Goal: Task Accomplishment & Management: Complete application form

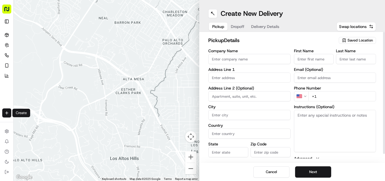
click at [244, 54] on div "Company Name" at bounding box center [249, 56] width 82 height 15
click at [247, 60] on input "Company Name" at bounding box center [249, 59] width 82 height 10
paste input "Chennai Dosa [GEOGRAPHIC_DATA]"
type input "Chennai Dosa [GEOGRAPHIC_DATA]"
click at [330, 96] on input "+1" at bounding box center [342, 96] width 68 height 10
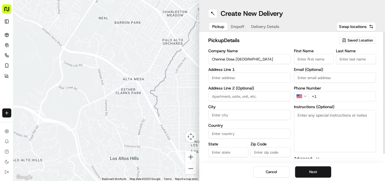
click at [330, 96] on input "+1" at bounding box center [342, 96] width 68 height 10
paste input "44 1473 288599"
type input "+44 1473 288599"
click at [316, 120] on textarea "Instructions (Optional)" at bounding box center [335, 131] width 82 height 42
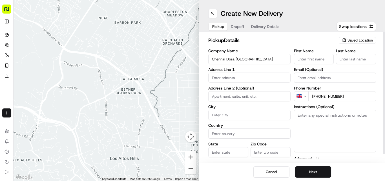
paste textarea "Ganesan Selvakumar. 24 St Helens St, Ipswich, United Kingdom, IP4 1HJ"
drag, startPoint x: 307, startPoint y: 113, endPoint x: 311, endPoint y: 113, distance: 3.7
click at [311, 113] on textarea "Ganesan Selvakumar. 24 St Helens St, Ipswich, United Kingdom, IP4 1HJ" at bounding box center [335, 131] width 82 height 42
click at [303, 113] on textarea "Ganesan Selvakumar. 24 St Helens St, Ipswich, United Kingdom, IP4 1HJ" at bounding box center [335, 131] width 82 height 42
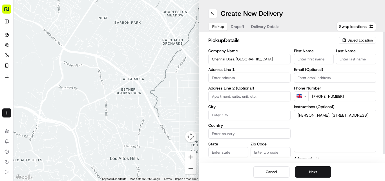
drag, startPoint x: 303, startPoint y: 113, endPoint x: 318, endPoint y: 113, distance: 14.9
click at [318, 113] on textarea "Ganesan Selvakumar. 24 St Helens St, Ipswich, United Kingdom, IP4 1HJ" at bounding box center [335, 131] width 82 height 42
type textarea ". 24 St Helens St, Ipswich, United Kingdom, IP4 1HJ"
click at [325, 57] on input "First Name" at bounding box center [314, 59] width 40 height 10
paste input "Ganesan Selvakumar"
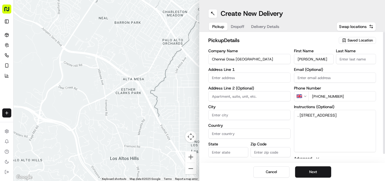
scroll to position [0, 3]
type input "Ganesan Selvakumar"
click at [360, 59] on input "Last Name" at bounding box center [356, 59] width 40 height 10
paste input "Ganesan Selvakumar"
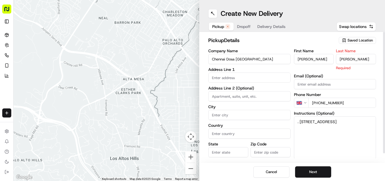
click at [343, 54] on input "Ganesan Selvakumar" at bounding box center [356, 59] width 40 height 10
type input "Selvakumar"
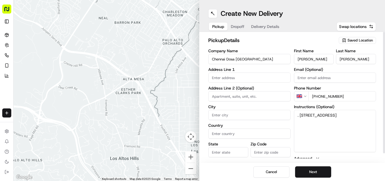
click at [319, 62] on input "Ganesan Selvakumar" at bounding box center [314, 59] width 40 height 10
type input "Ganesan"
click at [302, 115] on textarea ". 24 St Helens St, Ipswich, United Kingdom, IP4 1HJ" at bounding box center [335, 131] width 82 height 42
drag, startPoint x: 302, startPoint y: 115, endPoint x: 341, endPoint y: 125, distance: 40.3
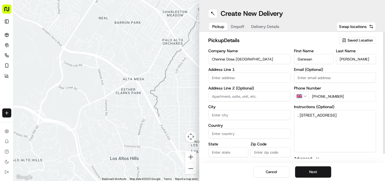
click at [341, 125] on textarea ". 24 St Helens St, Ipswich, United Kingdom, IP4 1HJ" at bounding box center [335, 131] width 82 height 42
click at [276, 81] on input "text" at bounding box center [249, 77] width 82 height 10
paste input "24 St Helens St, Ipswich, United Kingdom, IP4 1HJ"
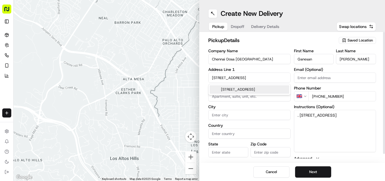
click at [255, 86] on div "24 Saint Helen's Street, Ipswich, UK" at bounding box center [249, 89] width 79 height 8
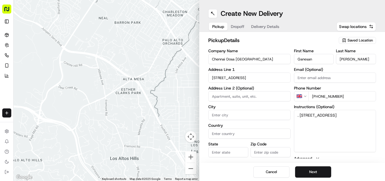
type input "[STREET_ADDRESS]"
type input "Ipswich"
type input "United Kingdom"
type input "England"
type input "IP4 1HJ"
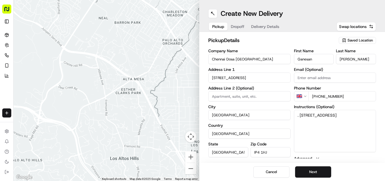
type input "24 Saint Helen's Street"
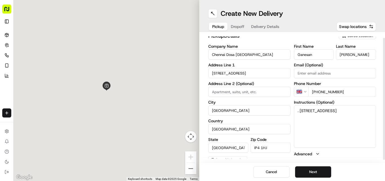
scroll to position [9, 0]
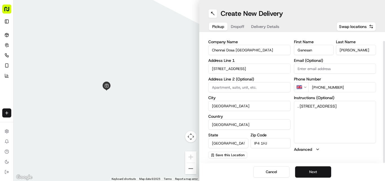
click at [312, 172] on button "Next" at bounding box center [313, 171] width 36 height 11
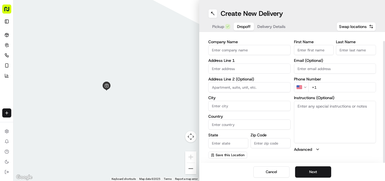
click at [333, 127] on textarea "Instructions (Optional)" at bounding box center [335, 122] width 82 height 42
paste textarea "Rahul Sabu | 07551004215 6C, Freehold Road, Ipswich, IP4 5HN"
click at [300, 105] on textarea "Rahul Sabu | 07551004215 6C, Freehold Road, Ipswich, IP4 5HN" at bounding box center [335, 122] width 82 height 42
drag, startPoint x: 300, startPoint y: 105, endPoint x: 309, endPoint y: 108, distance: 9.3
click at [309, 108] on textarea "Rahul Sabu | 07551004215 6C, Freehold Road, Ipswich, IP4 5HN" at bounding box center [335, 122] width 82 height 42
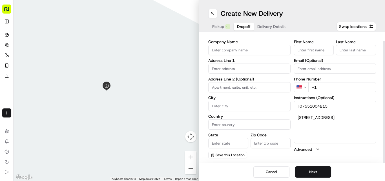
type textarea "| 07551004215 6C, Freehold Road, Ipswich, IP4 5HN"
click at [316, 50] on input "First Name" at bounding box center [314, 50] width 40 height 10
paste input "[PERSON_NAME]"
type input "[PERSON_NAME]"
click at [352, 51] on input "Last Name" at bounding box center [356, 50] width 40 height 10
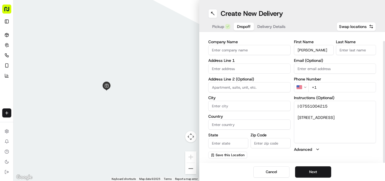
paste input "[PERSON_NAME]"
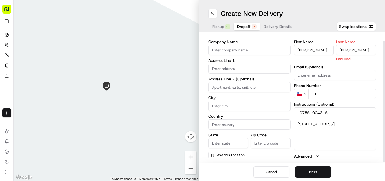
click at [342, 49] on input "[PERSON_NAME]" at bounding box center [356, 50] width 40 height 10
type input "Sabu"
click at [313, 50] on input "[PERSON_NAME]" at bounding box center [314, 50] width 40 height 10
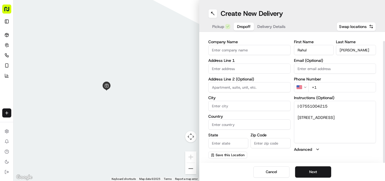
type input "Rahul"
click at [307, 105] on textarea "| 07551004215 6C, Freehold Road, Ipswich, IP4 5HN" at bounding box center [335, 122] width 82 height 42
click at [298, 85] on html "Fusion Kitchen hari@fusionpos.uk Toggle Sidebar Deliveries Control Orchestrate …" at bounding box center [192, 90] width 385 height 181
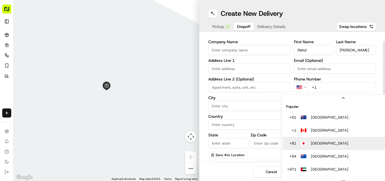
scroll to position [24, 0]
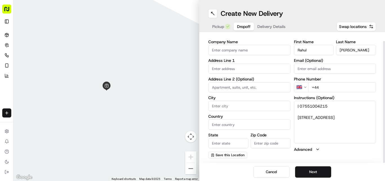
click at [321, 88] on input "+44" at bounding box center [342, 87] width 68 height 10
paste input "07551 004215"
type input "+44 07551 004215"
click at [300, 116] on textarea "| 07551004215 6C, Freehold Road, Ipswich, IP4 5HN" at bounding box center [335, 122] width 82 height 42
drag, startPoint x: 300, startPoint y: 116, endPoint x: 352, endPoint y: 129, distance: 53.5
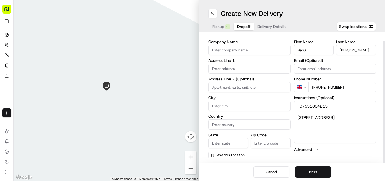
click at [352, 129] on textarea "| 07551004215 6C, Freehold Road, Ipswich, IP4 5HN" at bounding box center [335, 122] width 82 height 42
click at [245, 71] on input "text" at bounding box center [249, 68] width 82 height 10
paste input "6C, Freehold Road, Ipswich, IP4 5HN"
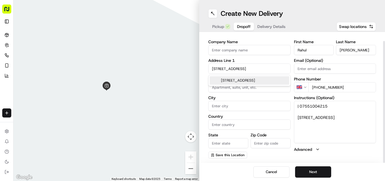
click at [239, 81] on div "6c Freehold Road, Ipswich IP4 5HN, UK" at bounding box center [249, 80] width 79 height 8
type input "[STREET_ADDRESS]"
type input "Ipswich"
type input "United Kingdom"
type input "England"
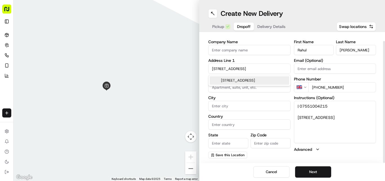
type input "IP4 5HN"
type input "6A Freehold Road"
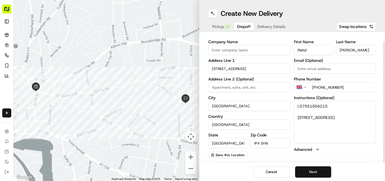
click at [321, 173] on button "Next" at bounding box center [313, 171] width 36 height 11
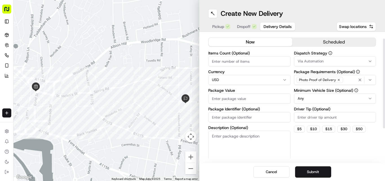
click at [236, 78] on html "Fusion Kitchen hari@fusionpos.uk Toggle Sidebar Deliveries Control Orchestrate …" at bounding box center [192, 90] width 385 height 181
click at [243, 96] on input "Package Value" at bounding box center [249, 98] width 82 height 10
paste input "19.57"
type input "19.57"
click at [303, 174] on button "Submit" at bounding box center [313, 171] width 36 height 11
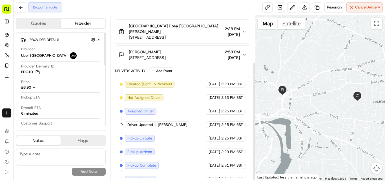
scroll to position [66, 0]
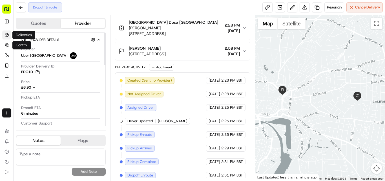
click at [6, 34] on icon at bounding box center [6, 34] width 3 height 1
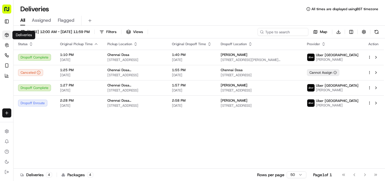
click at [4, 114] on html "Fusion Kitchen hari@fusionpos.uk Toggle Sidebar Deliveries Control Orchestrate …" at bounding box center [192, 90] width 385 height 181
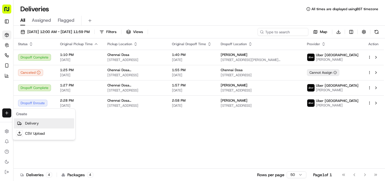
click at [35, 123] on link "Delivery" at bounding box center [44, 123] width 60 height 10
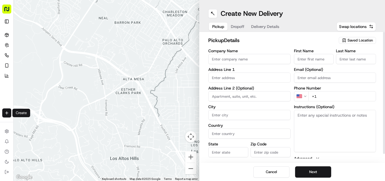
click at [228, 59] on input "Company Name" at bounding box center [249, 59] width 82 height 10
paste input "Pepper Kaapi Restaurant"
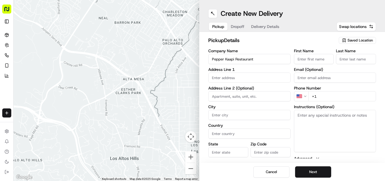
type input "Pepper Kaapi Restaurant"
click at [317, 117] on textarea "Instructions (Optional)" at bounding box center [335, 131] width 82 height 42
paste textarea "Ajith Ajikumar. 41 Regent Street, Plymouth, United Kingdom, PL4 8BB"
click at [304, 114] on textarea "Ajith Ajikumar. 41 Regent Street, Plymouth, United Kingdom, PL4 8BB" at bounding box center [335, 131] width 82 height 42
drag, startPoint x: 304, startPoint y: 114, endPoint x: 319, endPoint y: 116, distance: 15.9
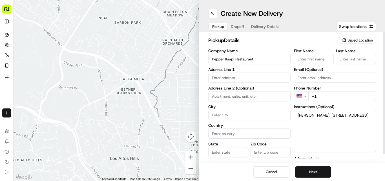
click at [319, 116] on textarea "Ajith Ajikumar. 41 Regent Street, Plymouth, United Kingdom, PL4 8BB" at bounding box center [335, 131] width 82 height 42
type textarea ". 41 Regent Street, Plymouth, United Kingdom, PL4 8BB"
click at [313, 63] on input "First Name" at bounding box center [314, 59] width 40 height 10
paste input "Ajith Ajikumar"
type input "Ajith Ajikumar"
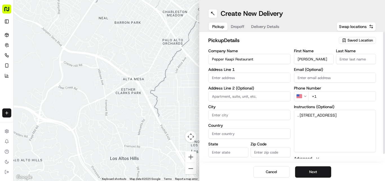
click at [347, 56] on input "Last Name" at bounding box center [356, 59] width 40 height 10
paste input "Ajith Ajikumar"
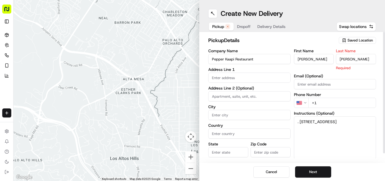
click at [341, 59] on input "Ajith Ajikumar" at bounding box center [356, 59] width 40 height 10
type input "Ajikumar"
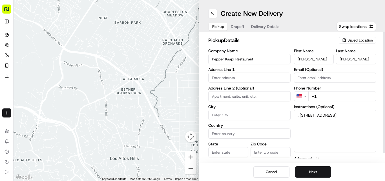
click at [313, 58] on input "Ajith Ajikumar" at bounding box center [314, 59] width 40 height 10
type input "Ajith"
click at [306, 114] on textarea ". 41 Regent Street, Plymouth, United Kingdom, PL4 8BB" at bounding box center [335, 131] width 82 height 42
drag, startPoint x: 306, startPoint y: 114, endPoint x: 345, endPoint y: 126, distance: 40.8
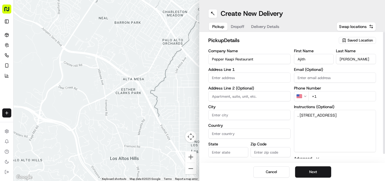
click at [345, 126] on textarea ". 41 Regent Street, Plymouth, United Kingdom, PL4 8BB" at bounding box center [335, 131] width 82 height 42
click at [263, 80] on input "text" at bounding box center [249, 77] width 82 height 10
paste input "41 Regent Street, Plymouth, United Kingdom, PL4 8BB"
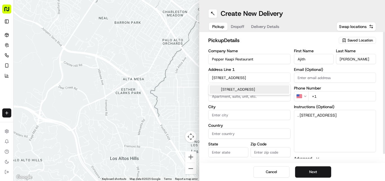
click at [238, 94] on div "41 Regent Street, Plymouth PL4 8BB, United Kingdom" at bounding box center [249, 89] width 79 height 8
type input "[STREET_ADDRESS]"
type input "Plymouth"
type input "United Kingdom"
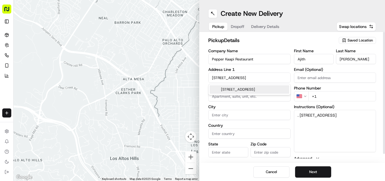
type input "England"
type input "PL4 8BB"
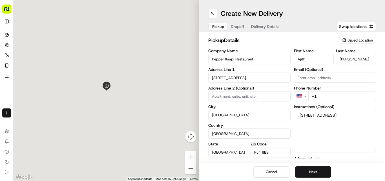
type input "41 Regent Street"
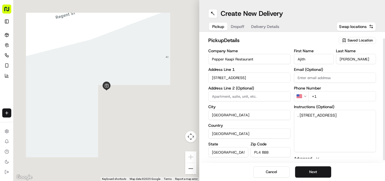
scroll to position [9, 0]
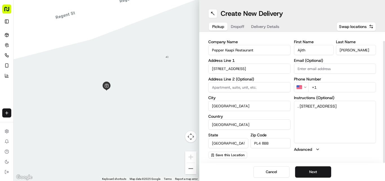
click at [320, 136] on textarea ". 41 Regent Street, Plymouth, United Kingdom, PL4 8BB" at bounding box center [335, 122] width 82 height 42
click at [237, 27] on span "Dropoff" at bounding box center [238, 27] width 14 height 6
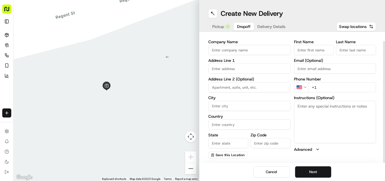
click at [321, 105] on textarea "Instructions (Optional)" at bounding box center [335, 122] width 82 height 42
paste textarea "Sonymary George | 07301211026 25, Percy Terrace, Mutley, PL4 7HG"
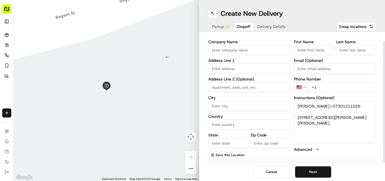
click at [305, 107] on textarea "Sonymary George | 07301211026 25, Percy Terrace, Mutley, PL4 7HG" at bounding box center [335, 122] width 82 height 42
drag, startPoint x: 305, startPoint y: 107, endPoint x: 319, endPoint y: 110, distance: 14.9
click at [319, 110] on textarea "Sonymary George | 07301211026 25, Percy Terrace, Mutley, PL4 7HG" at bounding box center [335, 122] width 82 height 42
click at [322, 105] on textarea "Sonymary George | 07301211026 25, Percy Terrace, Mutley, PL4 7HG" at bounding box center [335, 122] width 82 height 42
drag, startPoint x: 322, startPoint y: 105, endPoint x: 293, endPoint y: 106, distance: 29.0
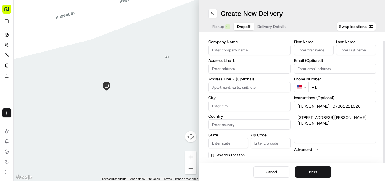
click at [293, 106] on div "Company Name Address Line 1 Address Line 2 (Optional) City Country State Zip Co…" at bounding box center [292, 99] width 168 height 118
click at [319, 105] on textarea "Sonymary George | 07301211026 25, Percy Terrace, Mutley, PL4 7HG" at bounding box center [335, 122] width 82 height 42
drag, startPoint x: 319, startPoint y: 105, endPoint x: 305, endPoint y: 105, distance: 14.1
click at [305, 105] on textarea "Sonymary George | 07301211026 25, Percy Terrace, Mutley, PL4 7HG" at bounding box center [335, 122] width 82 height 42
type textarea "| 07301211026 25, Percy Terrace, Mutley, PL4 7HG"
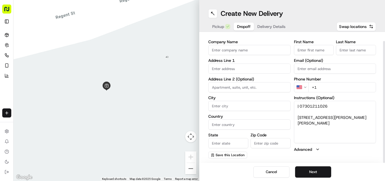
click at [304, 48] on input "First Name" at bounding box center [314, 50] width 40 height 10
paste input "[PERSON_NAME]"
type input "[PERSON_NAME]"
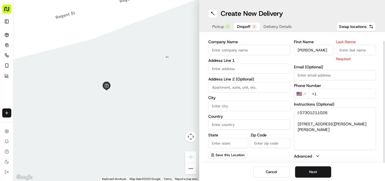
drag, startPoint x: 369, startPoint y: 50, endPoint x: 352, endPoint y: 62, distance: 21.2
click at [369, 50] on input "Last Name" at bounding box center [356, 50] width 40 height 10
paste input "[PERSON_NAME]"
click at [342, 48] on input "[PERSON_NAME]" at bounding box center [356, 50] width 40 height 10
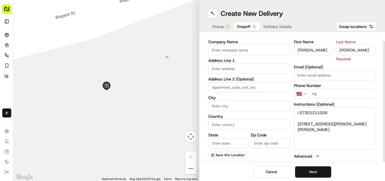
type input "George"
click at [316, 50] on input "[PERSON_NAME]" at bounding box center [314, 50] width 40 height 10
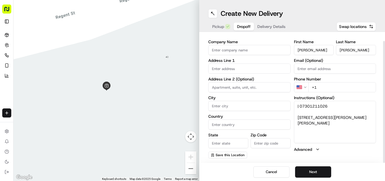
click at [316, 50] on input "[PERSON_NAME]" at bounding box center [314, 50] width 40 height 10
type input "Sonymary"
click at [307, 103] on textarea "| 07301211026 25, Percy Terrace, Mutley, PL4 7HG" at bounding box center [335, 122] width 82 height 42
click at [302, 87] on html "Fusion Kitchen hari@fusionpos.uk Toggle Sidebar Deliveries Control Orchestrate …" at bounding box center [192, 90] width 385 height 181
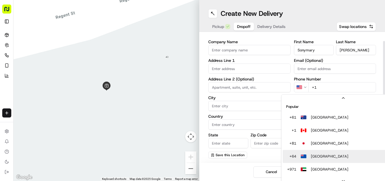
scroll to position [17, 0]
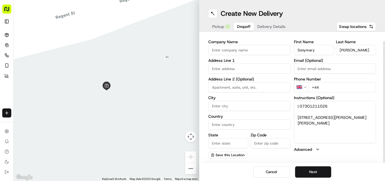
click at [327, 89] on input "+44" at bounding box center [342, 87] width 68 height 10
paste input "07301 211026"
type input "+44 07301 211026"
click at [298, 116] on textarea "| 07301211026 25, Percy Terrace, Mutley, PL4 7HG" at bounding box center [335, 122] width 82 height 42
drag, startPoint x: 298, startPoint y: 116, endPoint x: 342, endPoint y: 128, distance: 45.7
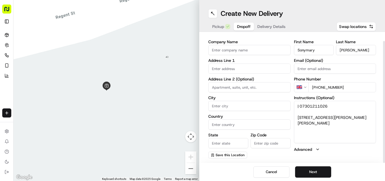
click at [342, 128] on textarea "| 07301211026 25, Percy Terrace, Mutley, PL4 7HG" at bounding box center [335, 122] width 82 height 42
click at [283, 70] on input "text" at bounding box center [249, 68] width 82 height 10
paste input "25, Percy Terrace, Mutley, PL4 7HG"
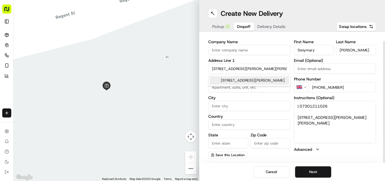
click at [251, 85] on div "25 Percy Terrace, Mutley, Plymouth PL4 7HG, UK" at bounding box center [249, 80] width 79 height 8
type input "[STREET_ADDRESS][PERSON_NAME]"
type input "Plymouth"
type input "United Kingdom"
type input "England"
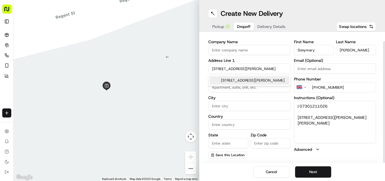
type input "PL4 7HG"
type input "25 Percy Terrace"
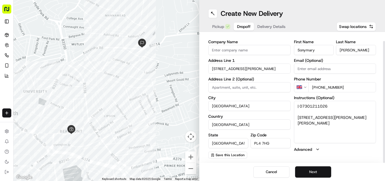
click at [318, 171] on button "Next" at bounding box center [313, 171] width 36 height 11
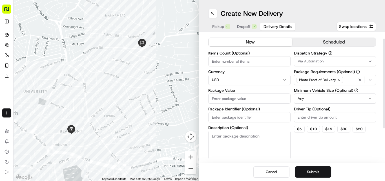
click at [223, 79] on html "Fusion Kitchen hari@fusionpos.uk Toggle Sidebar Deliveries Control Orchestrate …" at bounding box center [192, 90] width 385 height 181
click at [237, 99] on input "Package Value" at bounding box center [249, 98] width 82 height 10
paste input "15.59"
type input "15.59"
click at [246, 25] on span "Dropoff" at bounding box center [244, 27] width 14 height 6
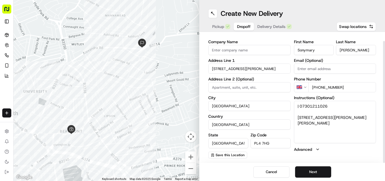
click at [216, 27] on span "Pickup" at bounding box center [218, 27] width 12 height 6
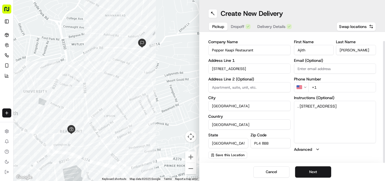
click at [326, 83] on input "+1" at bounding box center [342, 87] width 68 height 10
click at [326, 86] on input "+1" at bounding box center [342, 87] width 68 height 10
paste input "tel"
click at [321, 82] on input "+" at bounding box center [342, 87] width 68 height 10
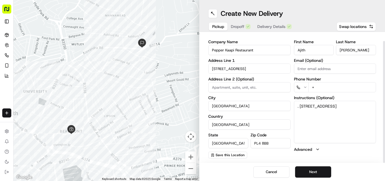
click at [321, 82] on input "+" at bounding box center [342, 87] width 68 height 10
click at [323, 88] on input "+" at bounding box center [342, 87] width 68 height 10
click at [323, 86] on input "+" at bounding box center [342, 87] width 68 height 10
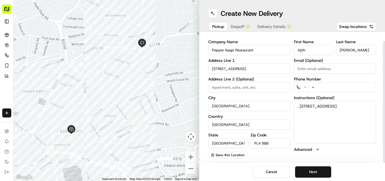
paste input "44 1752 922678"
type input "+44 1752 922678"
click at [312, 167] on button "Next" at bounding box center [313, 171] width 36 height 11
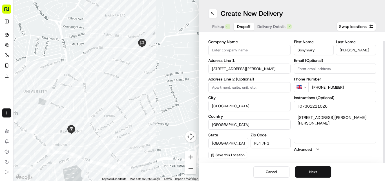
click at [312, 168] on button "Next" at bounding box center [313, 171] width 36 height 11
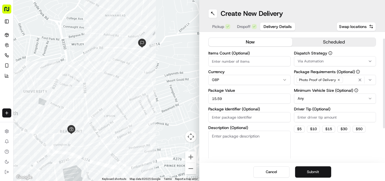
click at [310, 171] on button "Submit" at bounding box center [313, 171] width 36 height 11
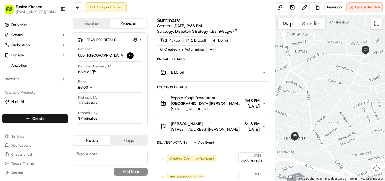
scroll to position [10, 0]
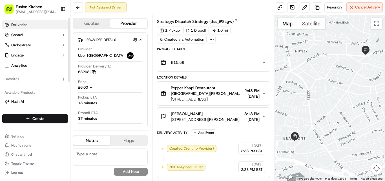
click at [24, 26] on span "Deliveries" at bounding box center [19, 24] width 16 height 5
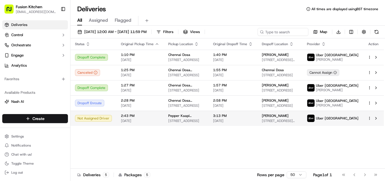
click at [175, 117] on span "Pepper Kaapi Restaurant" at bounding box center [186, 115] width 36 height 5
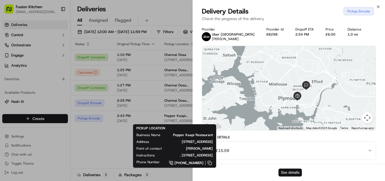
click at [296, 173] on button "See details" at bounding box center [289, 172] width 23 height 8
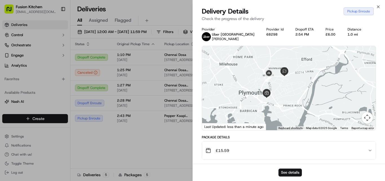
drag, startPoint x: 305, startPoint y: 88, endPoint x: 265, endPoint y: 90, distance: 39.8
click at [265, 90] on div at bounding box center [289, 88] width 174 height 84
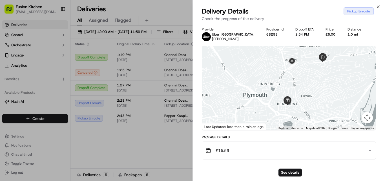
drag, startPoint x: 270, startPoint y: 94, endPoint x: 330, endPoint y: 95, distance: 60.3
click at [330, 95] on div at bounding box center [289, 88] width 174 height 84
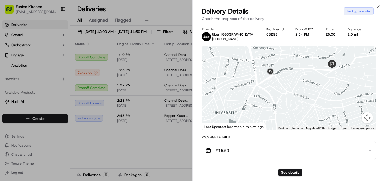
drag, startPoint x: 286, startPoint y: 82, endPoint x: 256, endPoint y: 112, distance: 42.6
click at [256, 112] on div at bounding box center [289, 88] width 174 height 84
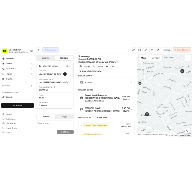
scroll to position [28, 0]
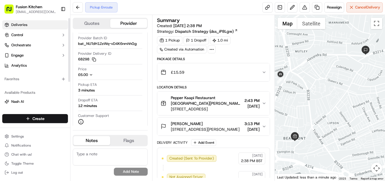
click at [22, 24] on span "Deliveries" at bounding box center [19, 24] width 16 height 5
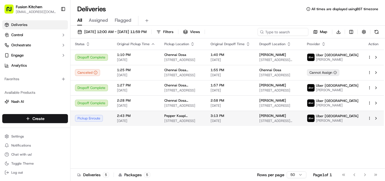
click at [134, 115] on span "2:43 PM" at bounding box center [136, 115] width 38 height 5
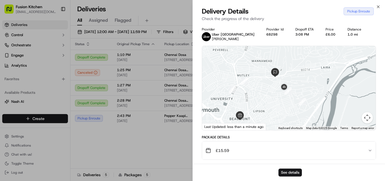
drag, startPoint x: 305, startPoint y: 80, endPoint x: 270, endPoint y: 90, distance: 36.5
click at [270, 90] on div at bounding box center [289, 88] width 174 height 84
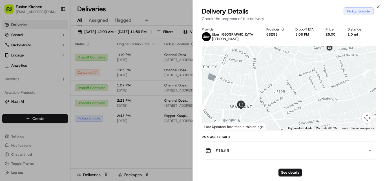
drag, startPoint x: 293, startPoint y: 98, endPoint x: 329, endPoint y: 77, distance: 41.6
click at [328, 78] on div at bounding box center [289, 88] width 174 height 84
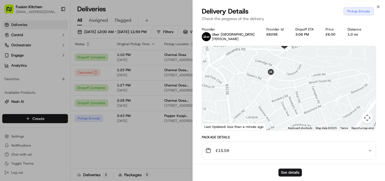
drag, startPoint x: 295, startPoint y: 79, endPoint x: 265, endPoint y: 107, distance: 41.7
click at [265, 107] on div at bounding box center [289, 88] width 174 height 84
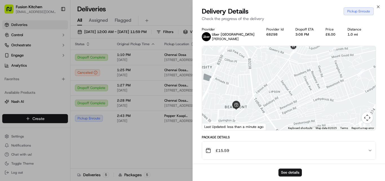
drag, startPoint x: 259, startPoint y: 110, endPoint x: 284, endPoint y: 83, distance: 36.5
click at [284, 83] on div at bounding box center [289, 88] width 174 height 84
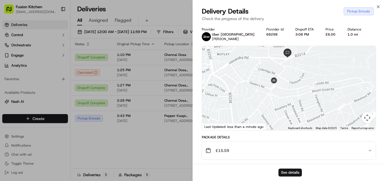
drag, startPoint x: 279, startPoint y: 102, endPoint x: 266, endPoint y: 124, distance: 26.3
click at [266, 124] on div at bounding box center [289, 88] width 174 height 84
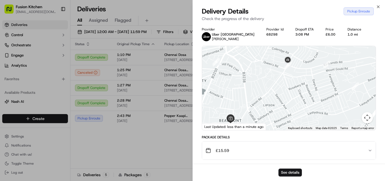
drag, startPoint x: 267, startPoint y: 111, endPoint x: 282, endPoint y: 90, distance: 25.3
click at [282, 90] on div at bounding box center [289, 88] width 174 height 84
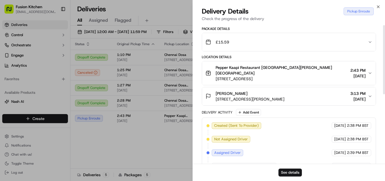
scroll to position [3, 0]
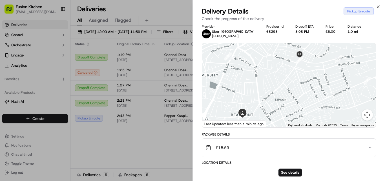
drag, startPoint x: 286, startPoint y: 77, endPoint x: 298, endPoint y: 74, distance: 12.6
click at [298, 74] on div at bounding box center [289, 85] width 174 height 84
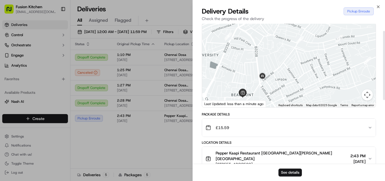
scroll to position [31, 0]
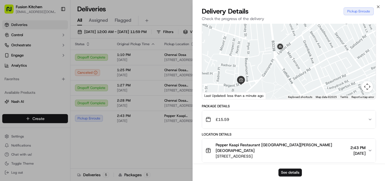
drag, startPoint x: 263, startPoint y: 82, endPoint x: 285, endPoint y: 67, distance: 26.5
click at [285, 67] on div at bounding box center [289, 57] width 174 height 84
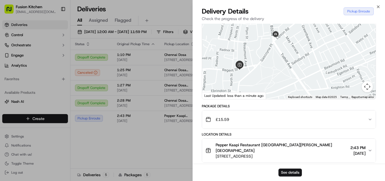
drag, startPoint x: 268, startPoint y: 78, endPoint x: 267, endPoint y: 63, distance: 15.3
click at [267, 63] on div at bounding box center [289, 57] width 174 height 84
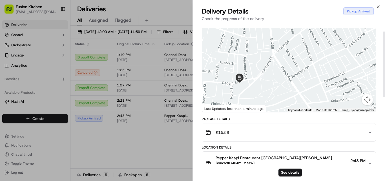
scroll to position [16, 0]
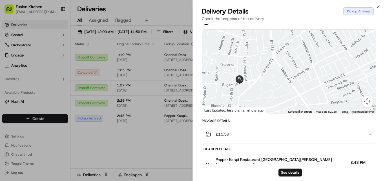
click at [227, 120] on div "Package Details" at bounding box center [289, 120] width 174 height 5
drag, startPoint x: 227, startPoint y: 120, endPoint x: 210, endPoint y: 118, distance: 17.9
click at [210, 118] on div "Provider Uber UK BILAL K. Provider Id 68298 Dropoff ETA 3:08 PM Price £6.00 Dis…" at bounding box center [289, 159] width 174 height 296
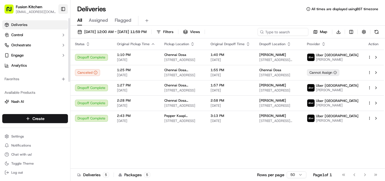
click at [63, 8] on button "Toggle Sidebar" at bounding box center [63, 9] width 10 height 10
